Goal: Check status: Check status

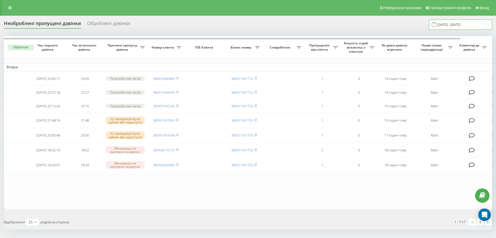
click at [455, 26] on input "[DATE] - [DATE]" at bounding box center [460, 25] width 63 height 10
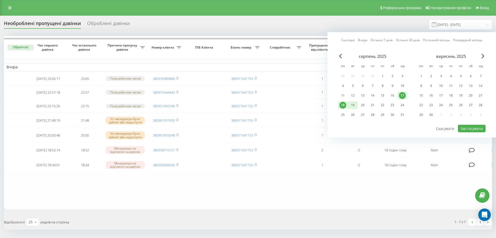
click at [355, 104] on div "19" at bounding box center [353, 105] width 7 height 7
drag, startPoint x: 346, startPoint y: 105, endPoint x: 366, endPoint y: 112, distance: 21.1
click at [346, 105] on div "18" at bounding box center [343, 105] width 7 height 7
click at [475, 126] on button "Застосувати" at bounding box center [472, 129] width 28 height 8
type input "[DATE] - [DATE]"
